Goal: Information Seeking & Learning: Learn about a topic

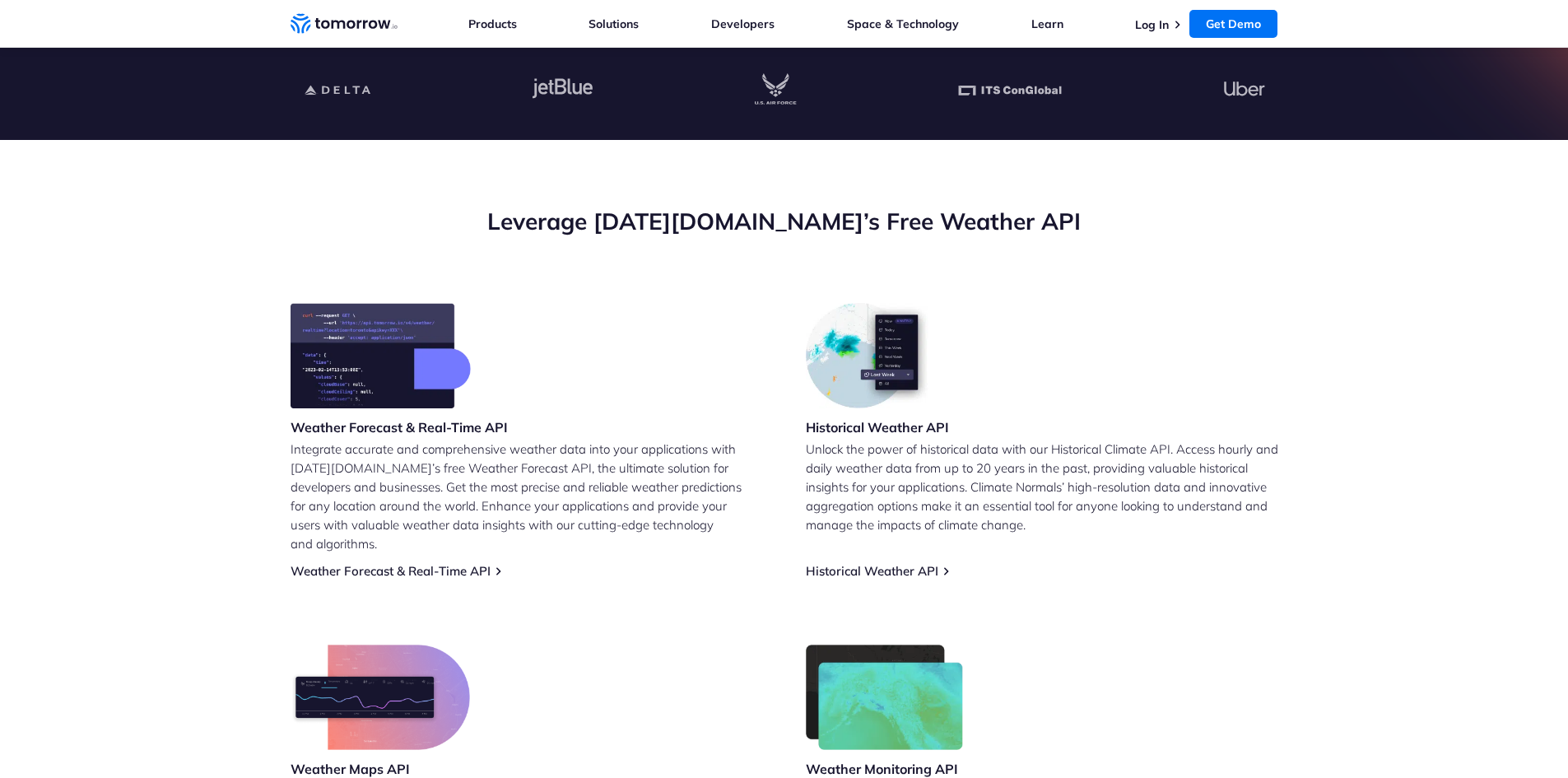
scroll to position [577, 0]
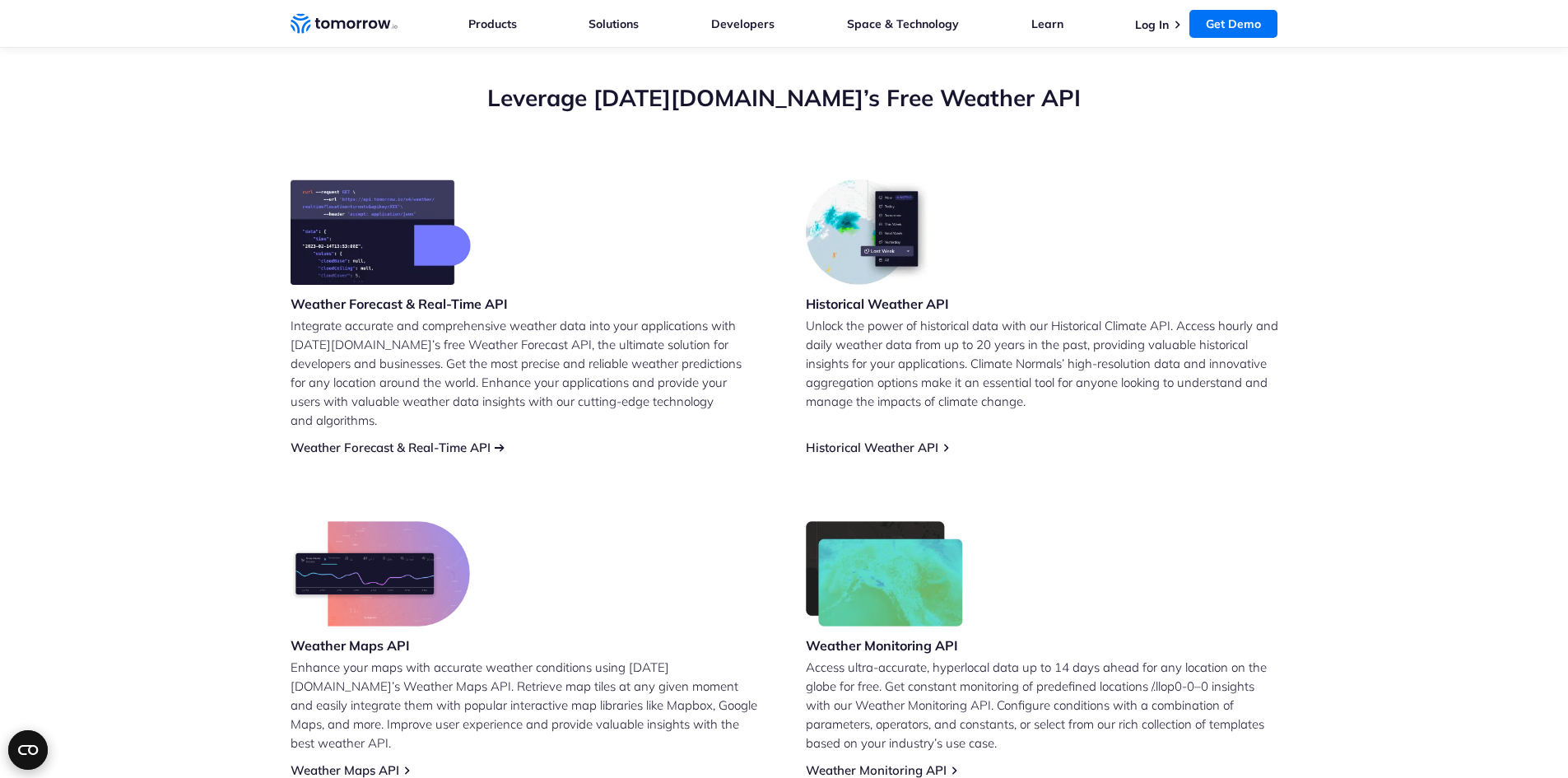
click at [382, 440] on link "Weather Forecast & Real-Time API" at bounding box center [390, 447] width 200 height 16
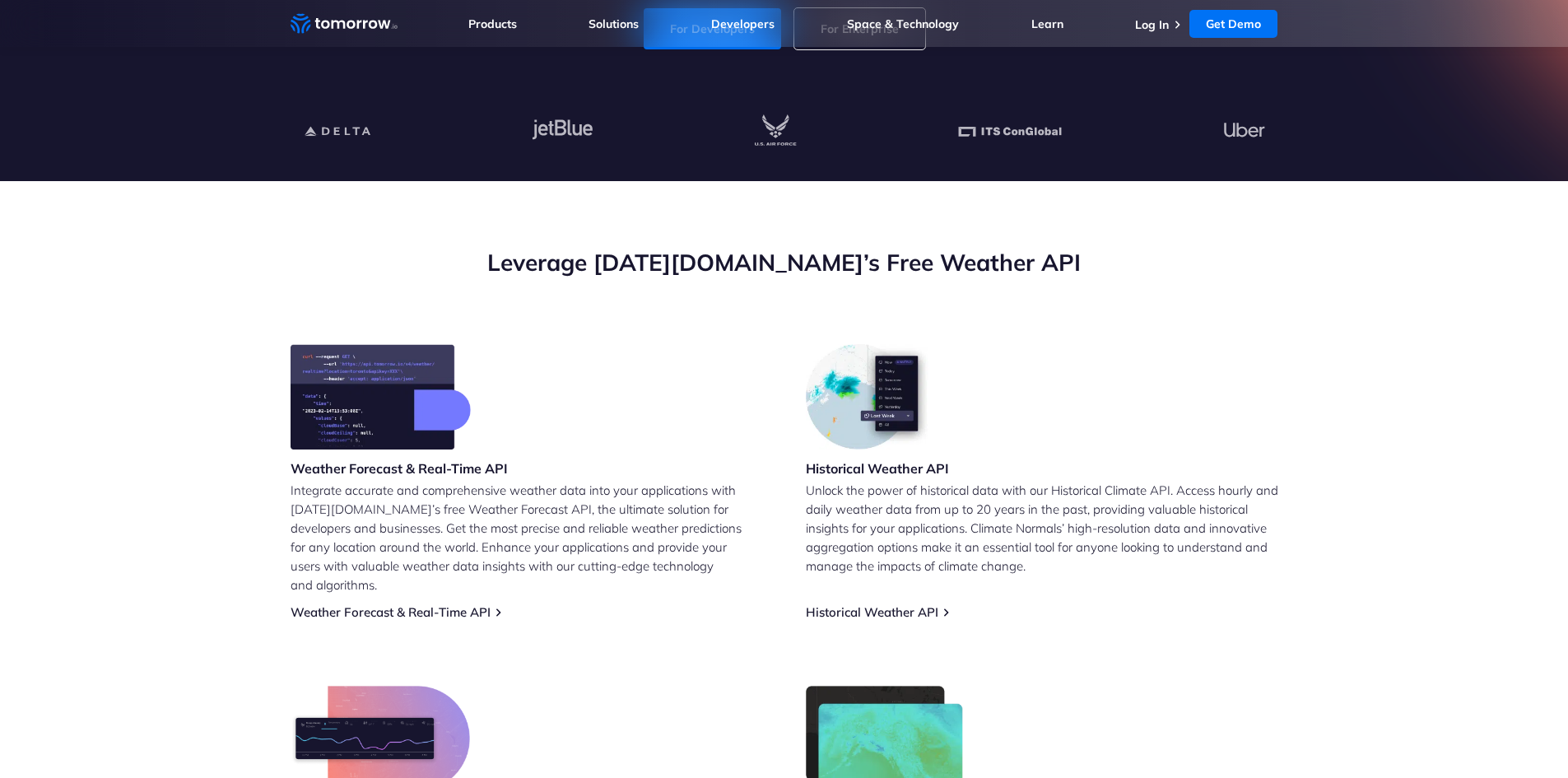
scroll to position [165, 0]
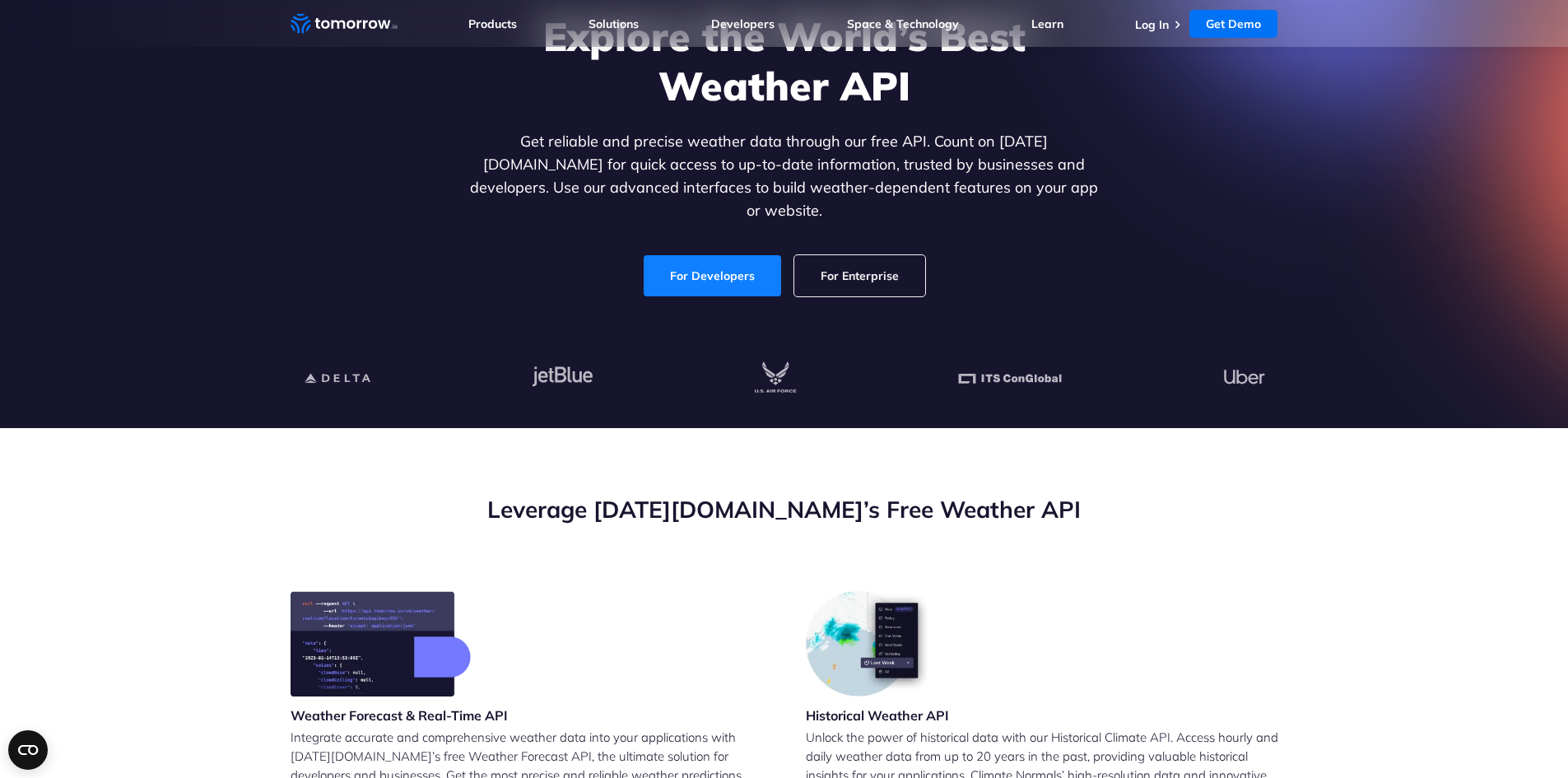
click at [707, 262] on link "For Developers" at bounding box center [712, 276] width 137 height 41
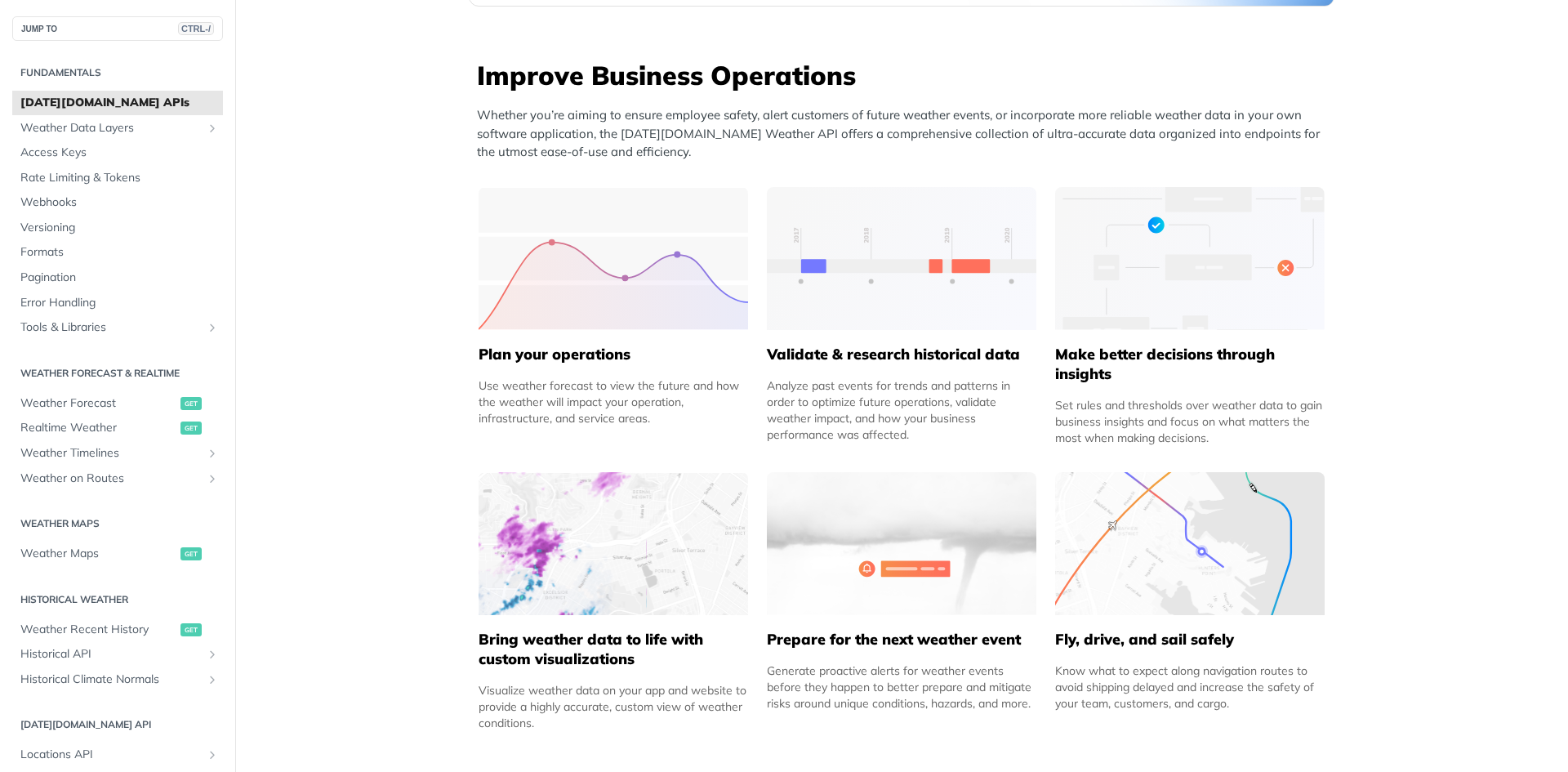
scroll to position [654, 0]
